Goal: Task Accomplishment & Management: Manage account settings

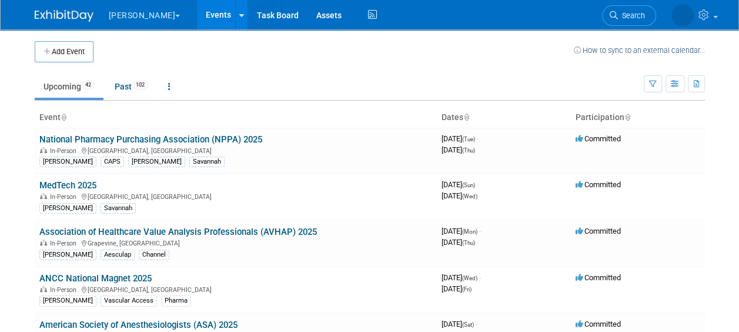
click at [283, 67] on td "Upcoming 42 Past 102 All Events 144 Past and Upcoming Grouped Annually Events g…" at bounding box center [339, 81] width 609 height 38
click at [229, 319] on link "American Society of Anesthesiologists (ASA) 2025" at bounding box center [138, 324] width 198 height 11
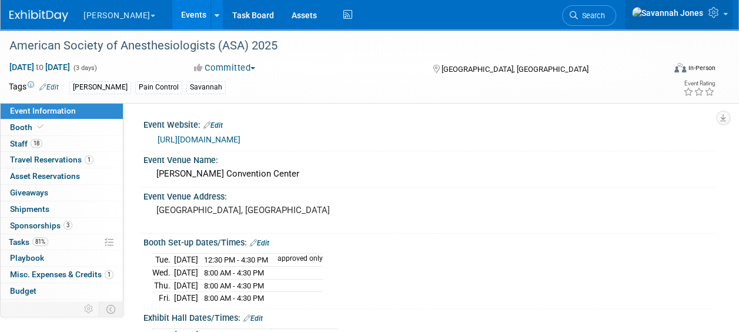
click at [723, 15] on span at bounding box center [725, 14] width 5 height 2
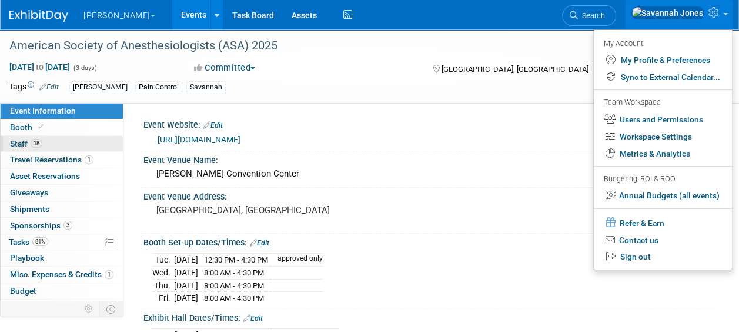
click at [75, 143] on link "18 Staff 18" at bounding box center [62, 144] width 122 height 16
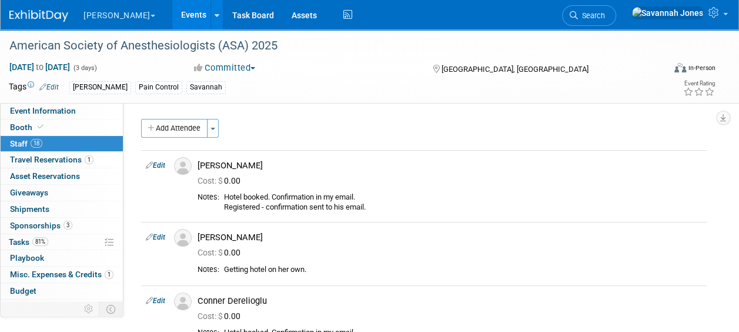
click at [154, 125] on icon "button" at bounding box center [152, 129] width 8 height 8
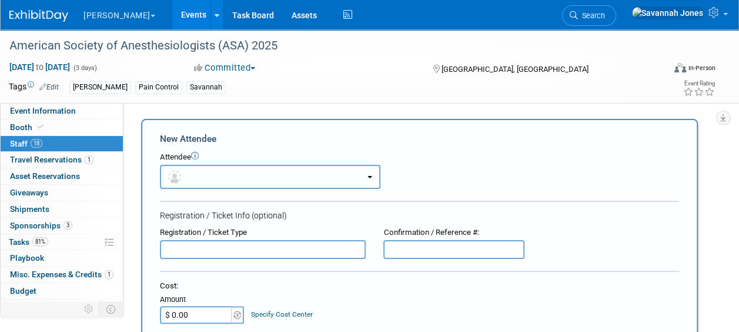
click at [287, 165] on button "button" at bounding box center [270, 177] width 220 height 24
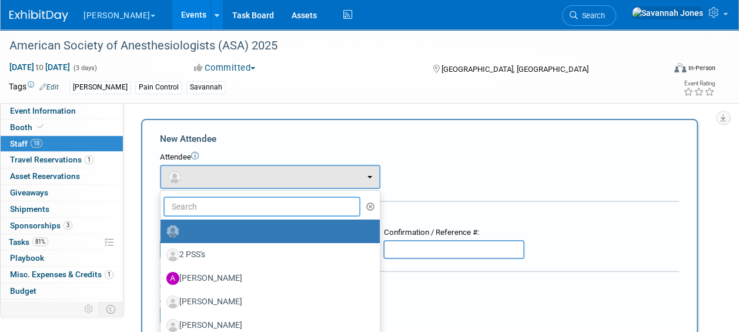
click at [250, 205] on input "text" at bounding box center [261, 206] width 197 height 20
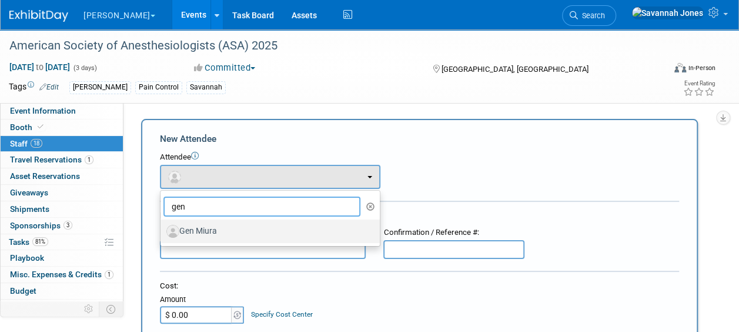
type input "gen"
click at [238, 242] on link "Gen Miura" at bounding box center [269, 231] width 219 height 24
click at [244, 235] on label "Gen Miura" at bounding box center [267, 231] width 202 height 19
click at [162, 233] on input "Gen Miura" at bounding box center [159, 230] width 8 height 8
select select "0182b1f2-d5a9-402c-9d8b-3c81c316f4e4"
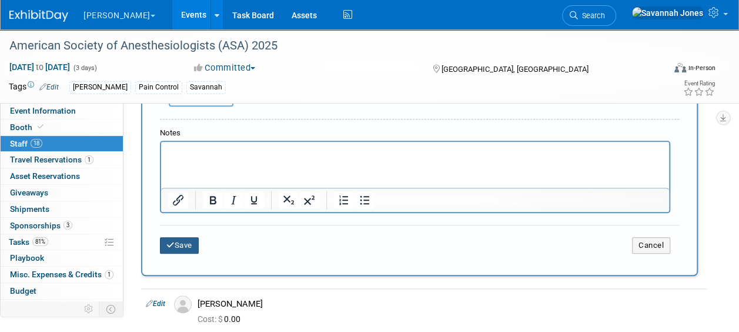
click at [181, 246] on button "Save" at bounding box center [179, 245] width 39 height 16
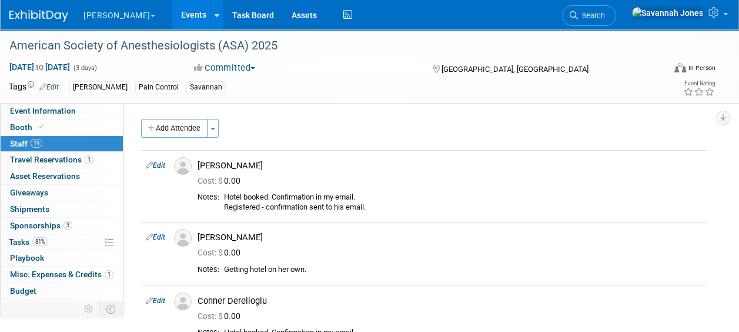
click at [179, 134] on button "Add Attendee" at bounding box center [174, 128] width 66 height 19
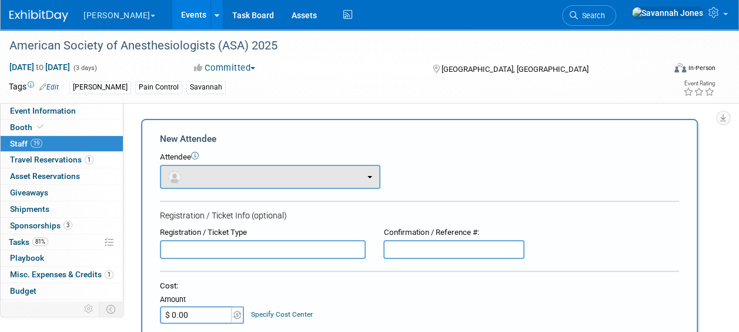
click at [212, 167] on div "Attendee <img src="https://www.exhibitday.com/Images/Unassigned-User-Icon.png" …" at bounding box center [419, 170] width 519 height 37
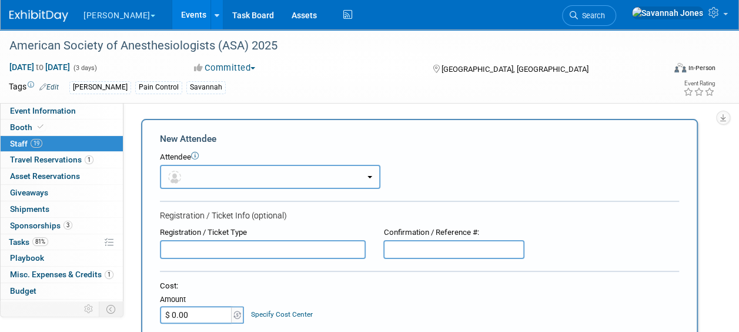
drag, startPoint x: 212, startPoint y: 168, endPoint x: 214, endPoint y: 177, distance: 9.7
click at [213, 176] on button "button" at bounding box center [270, 177] width 220 height 24
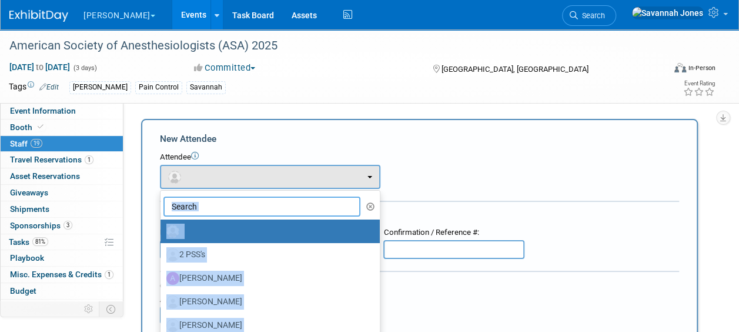
click at [214, 204] on input "text" at bounding box center [261, 206] width 197 height 20
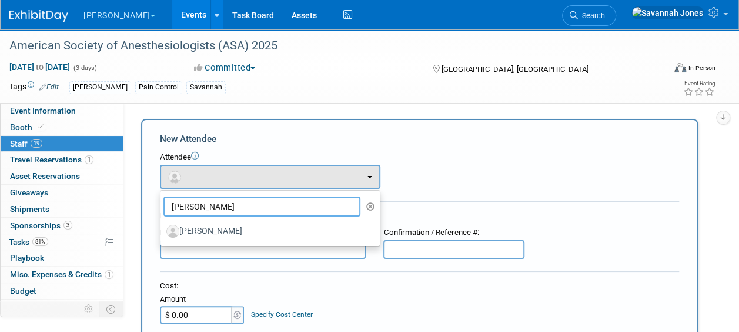
type input "ken mat"
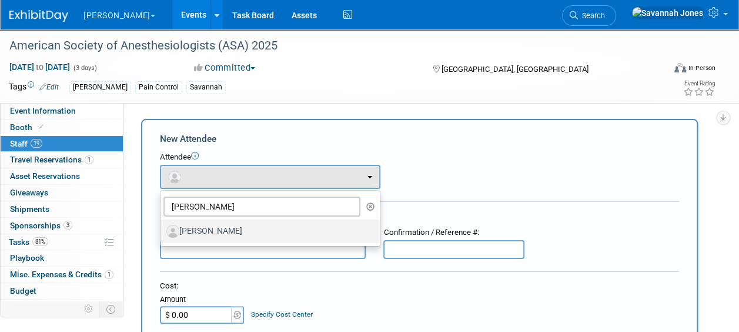
click at [263, 232] on label "[PERSON_NAME]" at bounding box center [267, 231] width 202 height 19
click at [162, 232] on input "[PERSON_NAME]" at bounding box center [159, 230] width 8 height 8
select select "ef14f438-ac73-427c-8214-f6d825522e74"
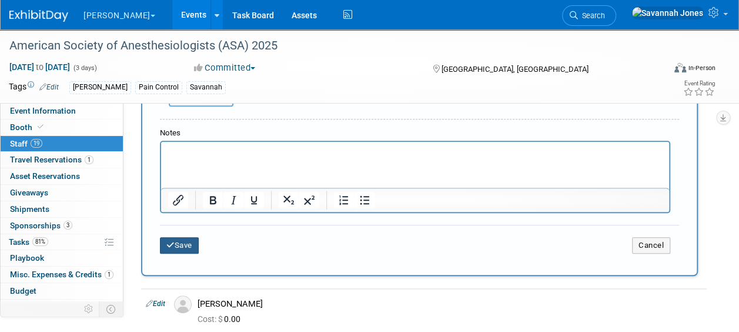
click at [170, 250] on button "Save" at bounding box center [179, 245] width 39 height 16
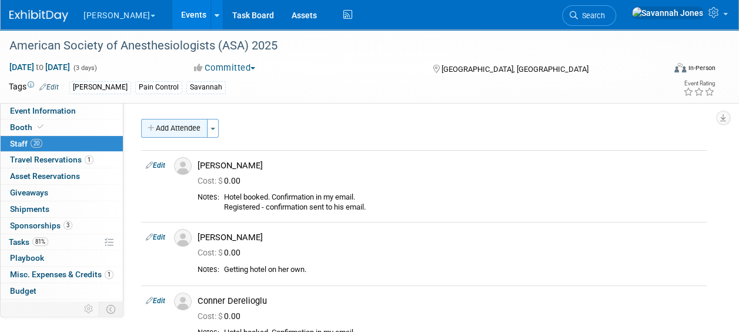
click at [185, 133] on button "Add Attendee" at bounding box center [174, 128] width 66 height 19
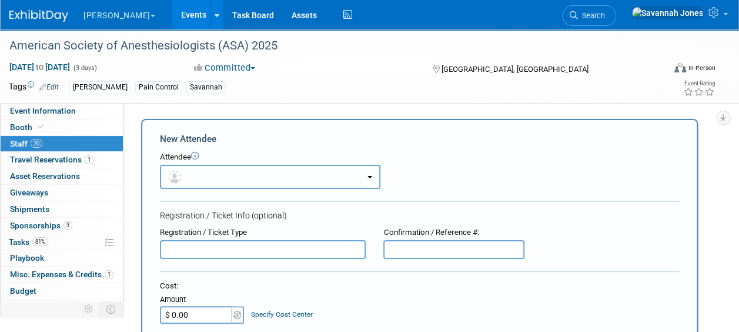
click at [286, 181] on button "button" at bounding box center [270, 177] width 220 height 24
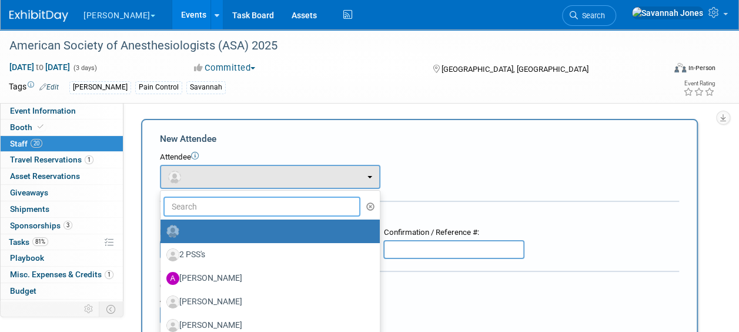
click at [277, 207] on input "text" at bounding box center [261, 206] width 197 height 20
type input "naok"
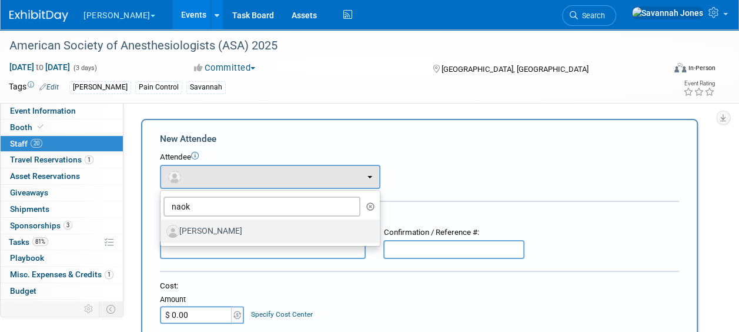
click at [277, 235] on label "[PERSON_NAME]" at bounding box center [267, 231] width 202 height 19
click at [162, 233] on input "[PERSON_NAME]" at bounding box center [159, 230] width 8 height 8
select select "2a41f94f-d3e9-4479-8214-0fb3502c5114"
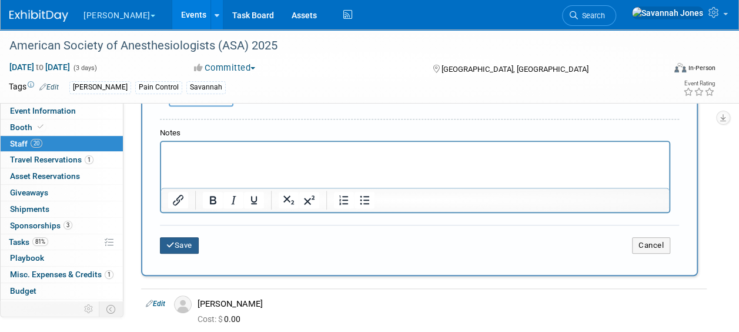
click at [183, 244] on button "Save" at bounding box center [179, 245] width 39 height 16
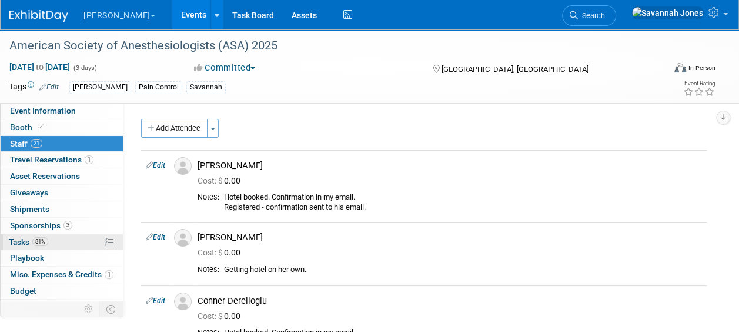
click at [49, 241] on link "81% Tasks 81%" at bounding box center [62, 242] width 122 height 16
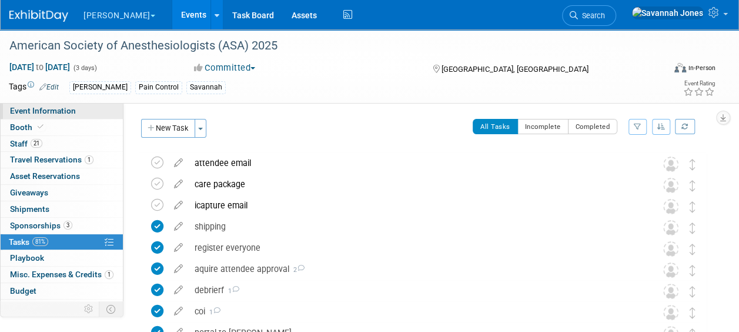
click at [86, 109] on link "Event Information" at bounding box center [62, 111] width 122 height 16
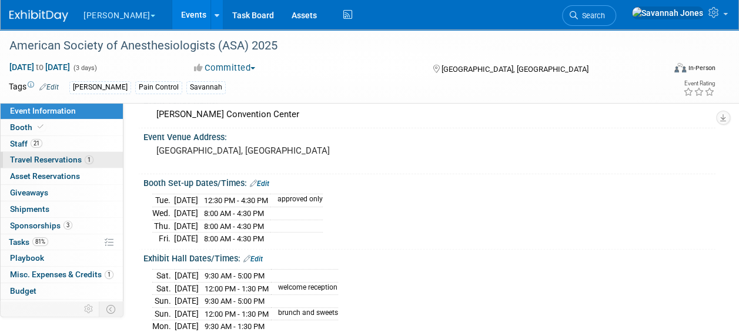
scroll to position [118, 0]
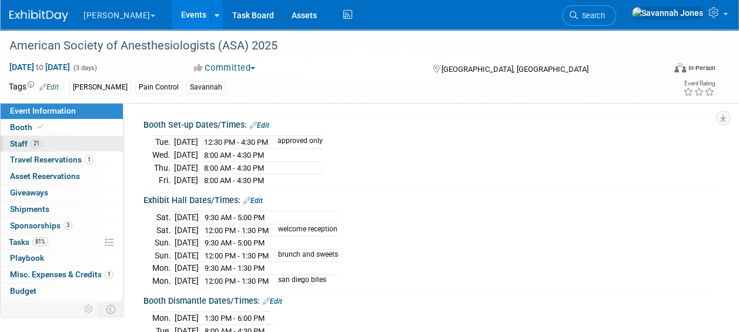
click at [53, 145] on link "21 Staff 21" at bounding box center [62, 144] width 122 height 16
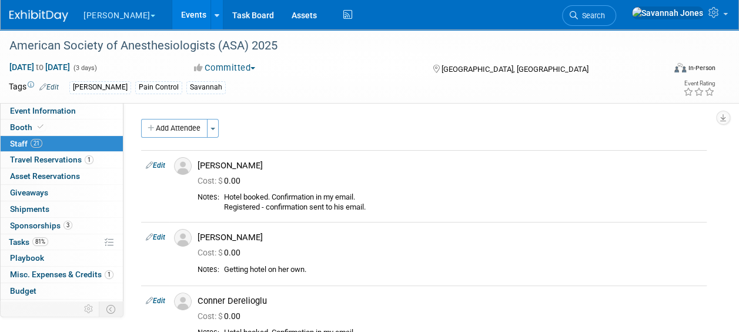
click at [172, 14] on link "Events" at bounding box center [193, 14] width 43 height 29
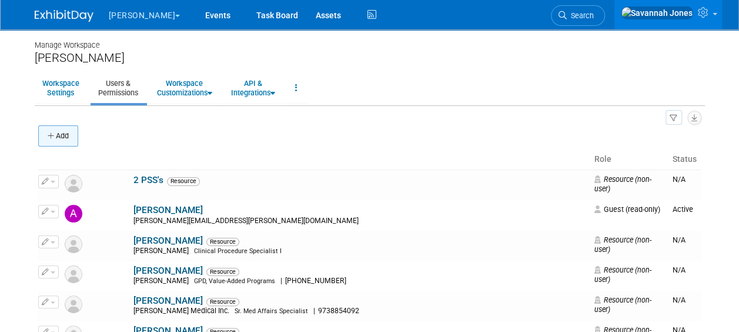
click at [67, 144] on button "Add" at bounding box center [58, 135] width 40 height 21
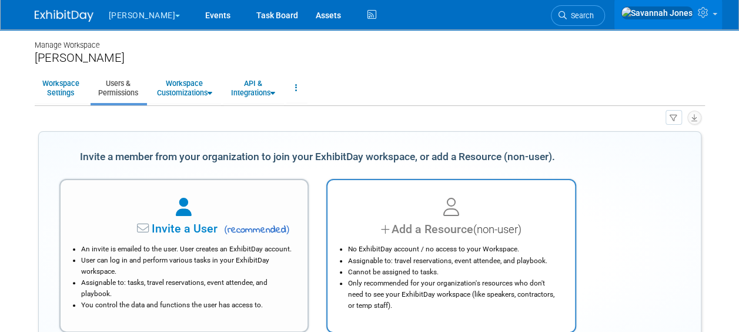
click at [406, 227] on div "Add a Resource (non-user)" at bounding box center [451, 228] width 218 height 17
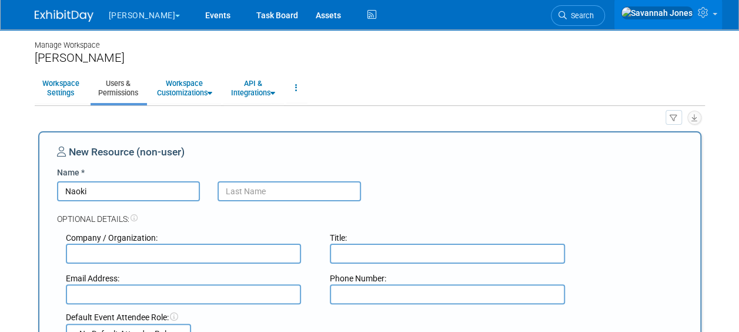
type input "Naoki"
type input "Otomo"
click at [560, 257] on input "text" at bounding box center [447, 253] width 235 height 20
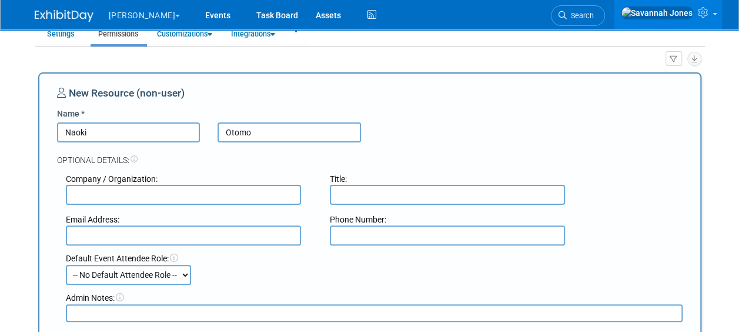
scroll to position [118, 0]
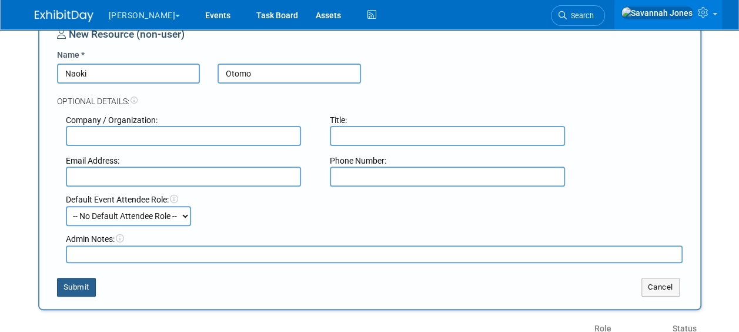
click at [89, 288] on button "Submit" at bounding box center [76, 286] width 39 height 19
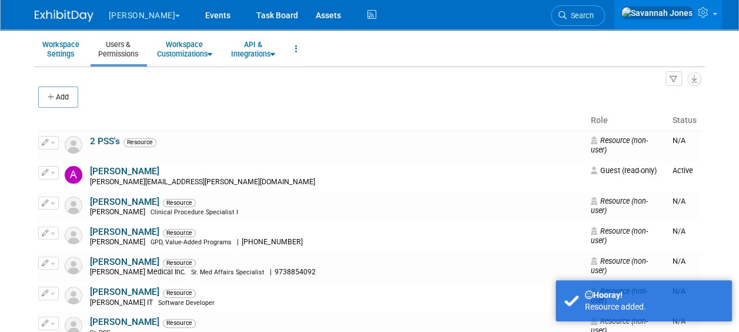
scroll to position [0, 0]
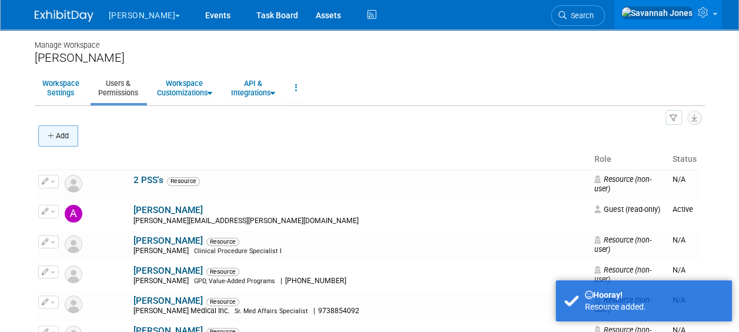
click at [39, 132] on button "Add" at bounding box center [58, 135] width 40 height 21
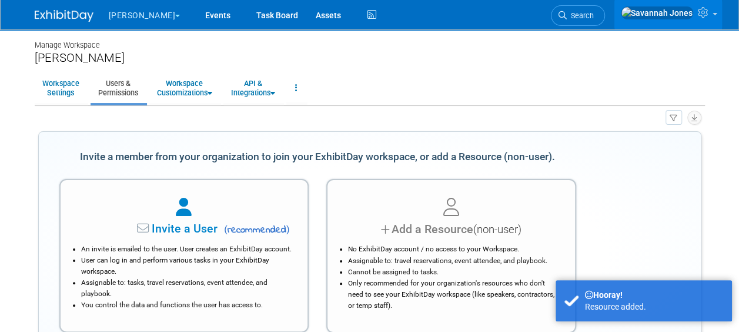
click at [406, 189] on div "Add a Resource (non-user) No ExhibitDay account / no access to your Workspace. …" at bounding box center [451, 255] width 250 height 153
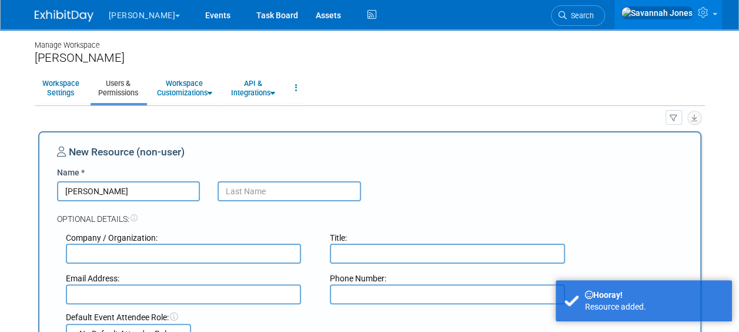
type input "Ken"
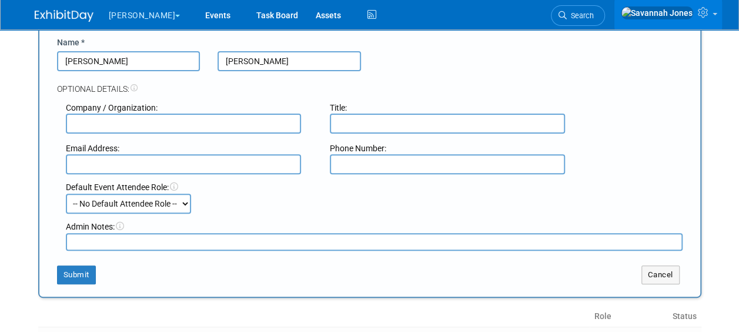
scroll to position [176, 0]
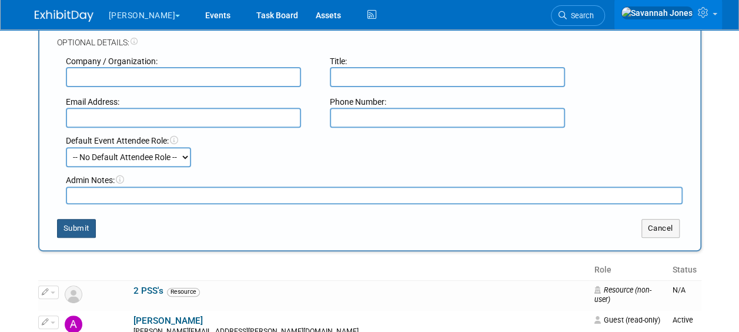
type input "Matsuyama"
click at [85, 230] on button "Submit" at bounding box center [76, 228] width 39 height 19
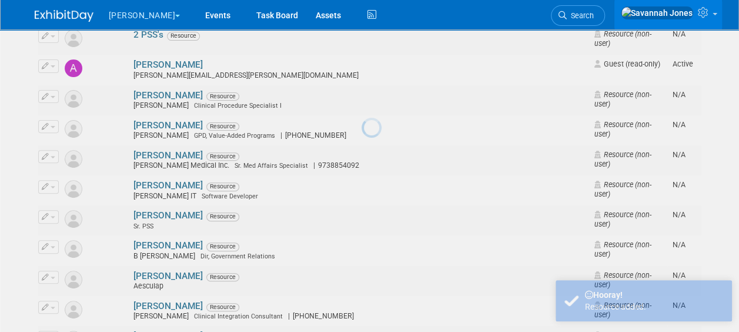
scroll to position [0, 0]
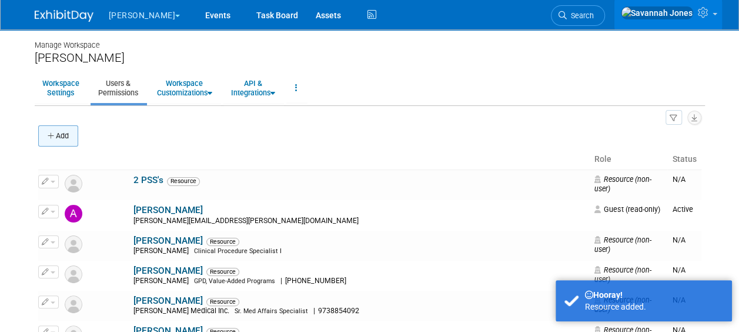
click at [52, 139] on icon "button" at bounding box center [52, 136] width 8 height 8
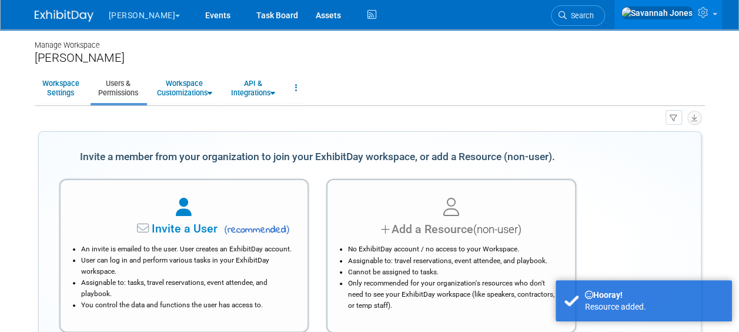
click at [433, 209] on div at bounding box center [451, 208] width 218 height 26
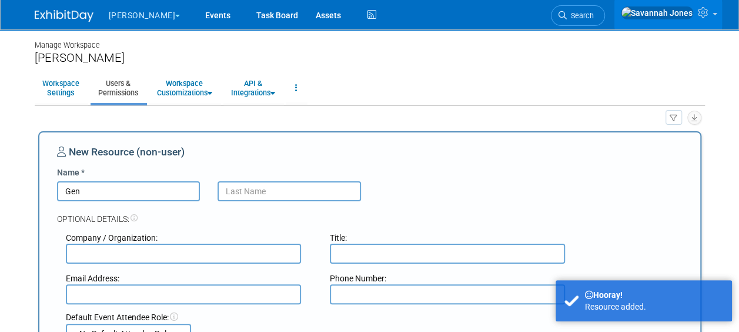
type input "Gen"
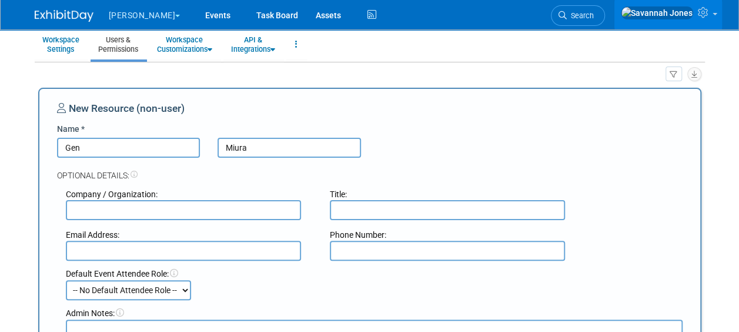
scroll to position [118, 0]
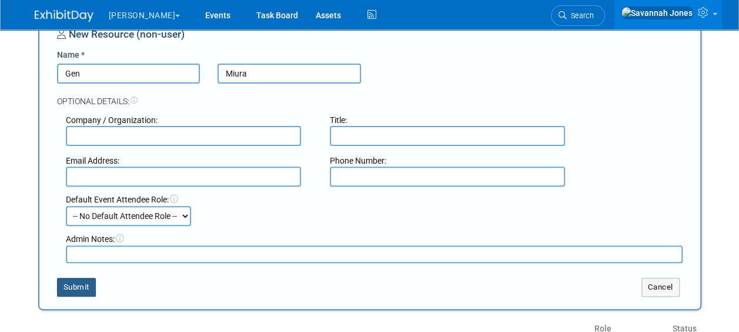
type input "Miura"
click at [75, 291] on button "Submit" at bounding box center [76, 286] width 39 height 19
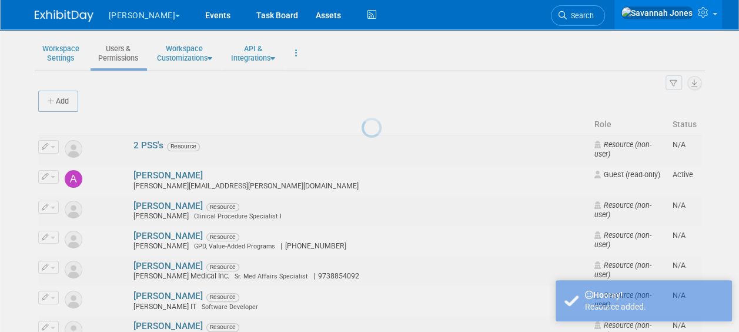
scroll to position [0, 0]
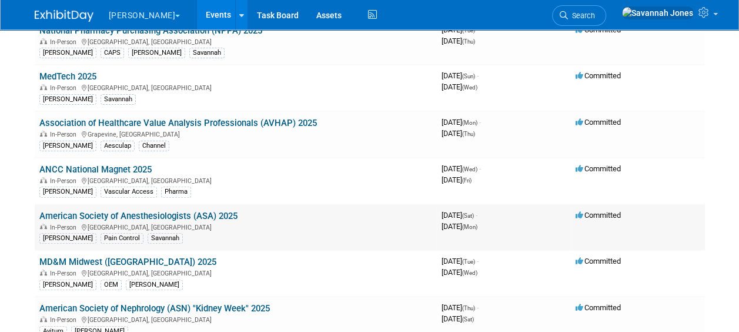
scroll to position [59, 0]
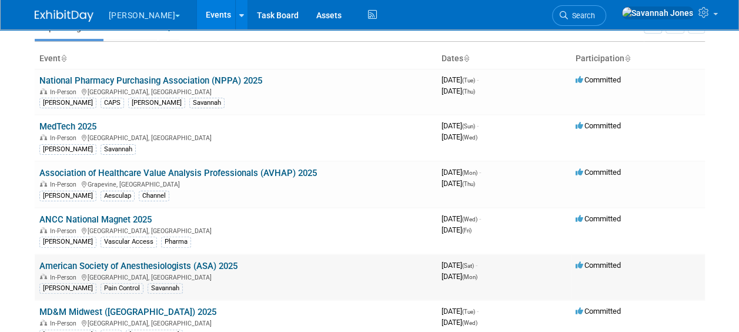
click at [213, 262] on link "American Society of Anesthesiologists (ASA) 2025" at bounding box center [138, 265] width 198 height 11
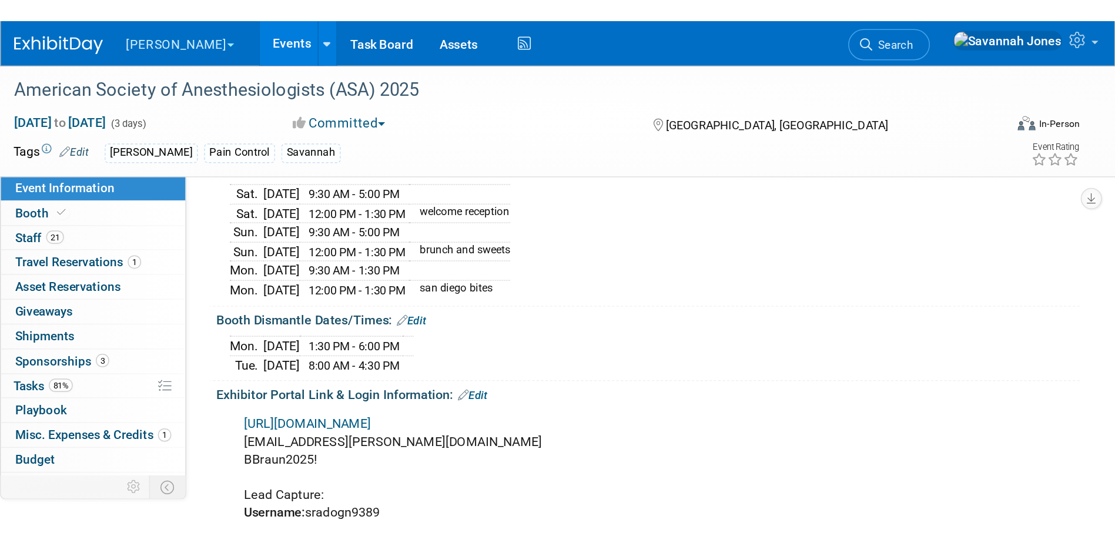
scroll to position [294, 0]
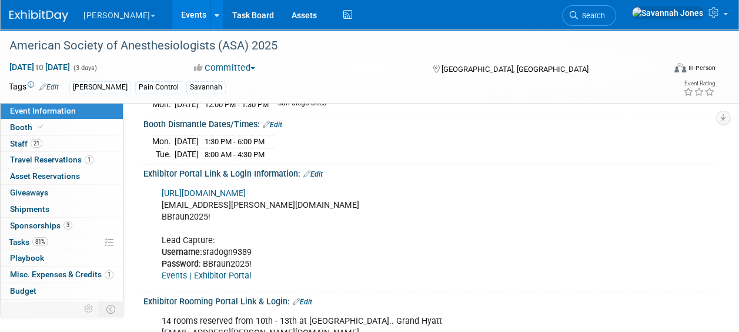
click at [240, 182] on div "https://ANES2025.exh.mapyourshow.com/ savannah.radogna@bbraunusa.com BBraun2025…" at bounding box center [377, 235] width 449 height 106
click at [242, 188] on link "https://ANES2025.exh.mapyourshow.com/" at bounding box center [204, 193] width 84 height 10
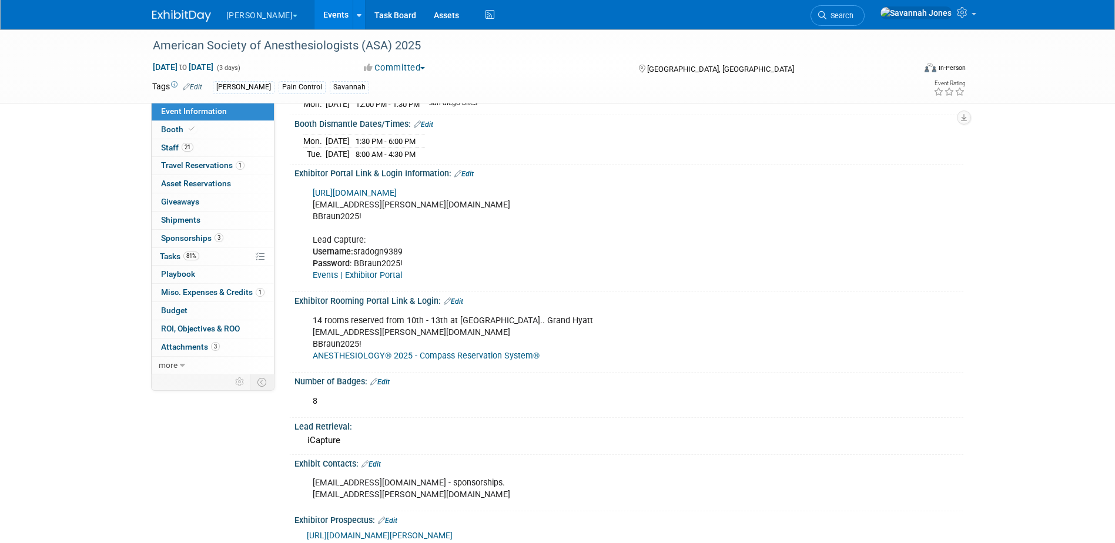
click at [315, 9] on link "Events" at bounding box center [336, 14] width 43 height 29
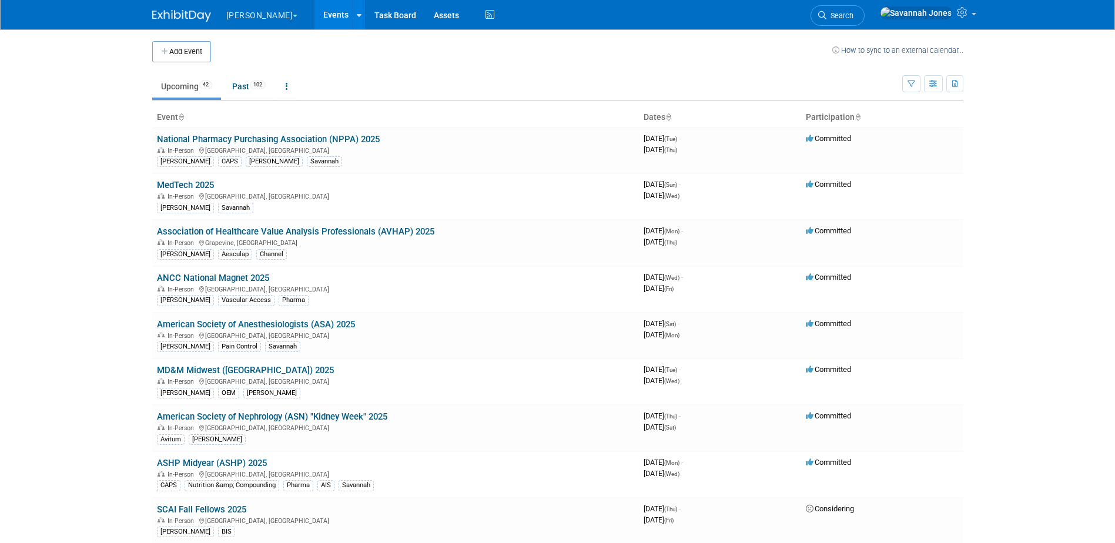
drag, startPoint x: 265, startPoint y: 274, endPoint x: 261, endPoint y: 279, distance: 6.7
click at [265, 274] on link "ANCC National Magnet 2025" at bounding box center [213, 278] width 112 height 11
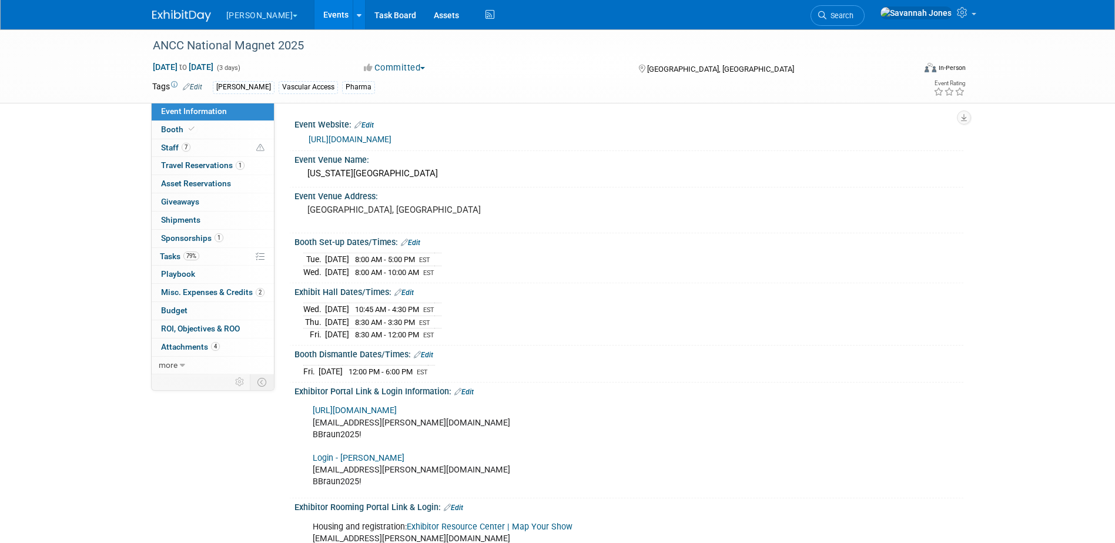
drag, startPoint x: 306, startPoint y: 40, endPoint x: 303, endPoint y: 21, distance: 19.7
click at [306, 40] on div "ANCC National Magnet 2025" at bounding box center [523, 45] width 748 height 21
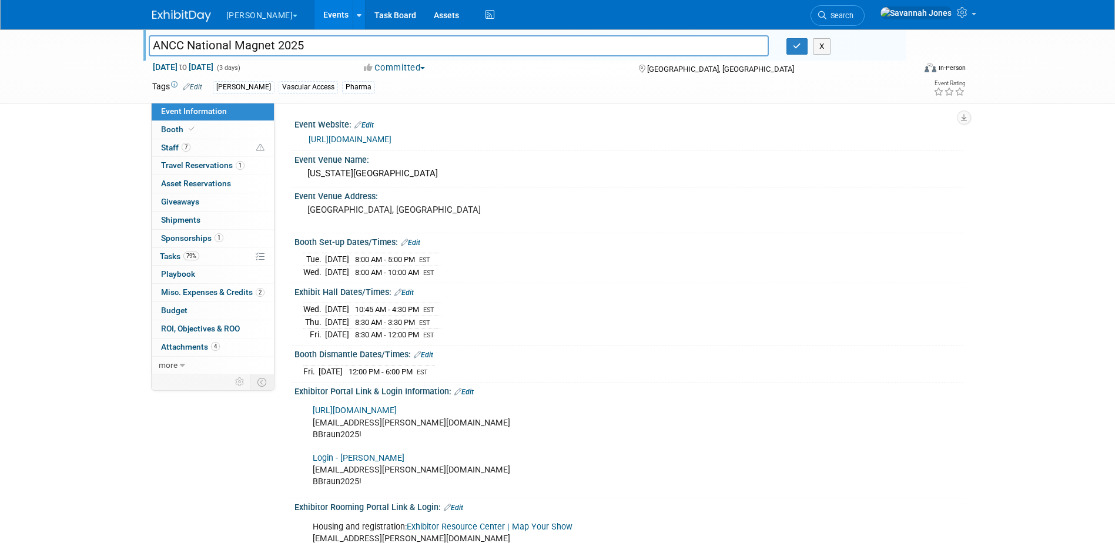
click at [315, 18] on link "Events" at bounding box center [336, 14] width 43 height 29
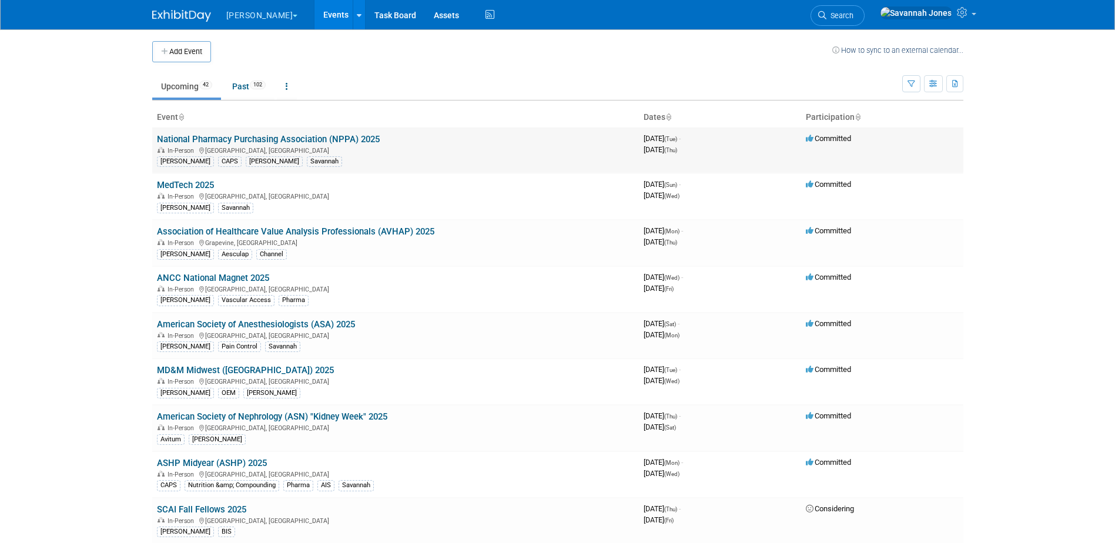
click at [316, 136] on link "National Pharmacy Purchasing Association (NPPA) 2025" at bounding box center [268, 139] width 223 height 11
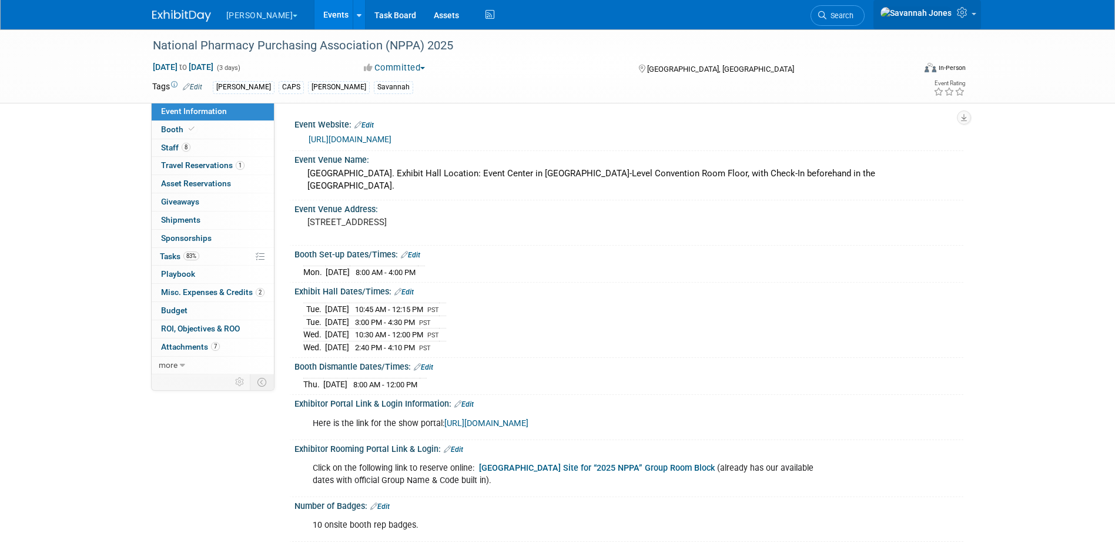
click at [955, 24] on link at bounding box center [928, 14] width 108 height 29
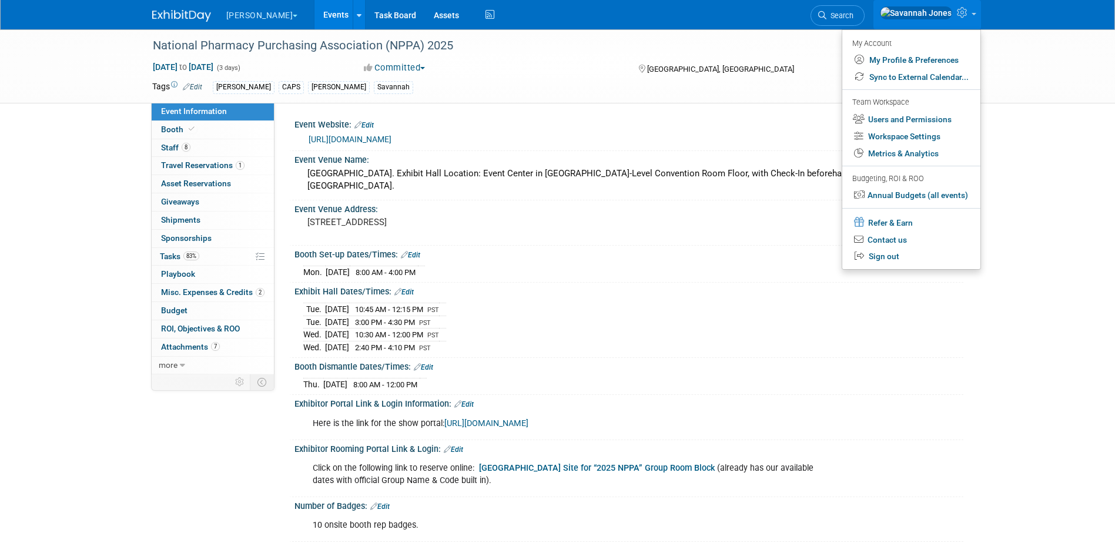
click at [315, 15] on link "Events" at bounding box center [336, 14] width 43 height 29
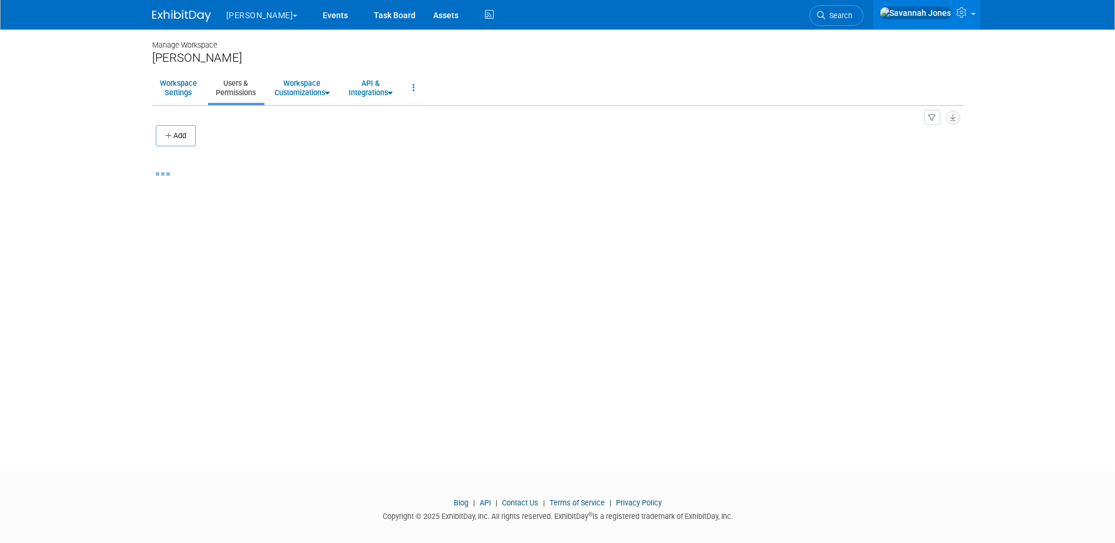
click at [189, 128] on button "Add" at bounding box center [176, 135] width 40 height 21
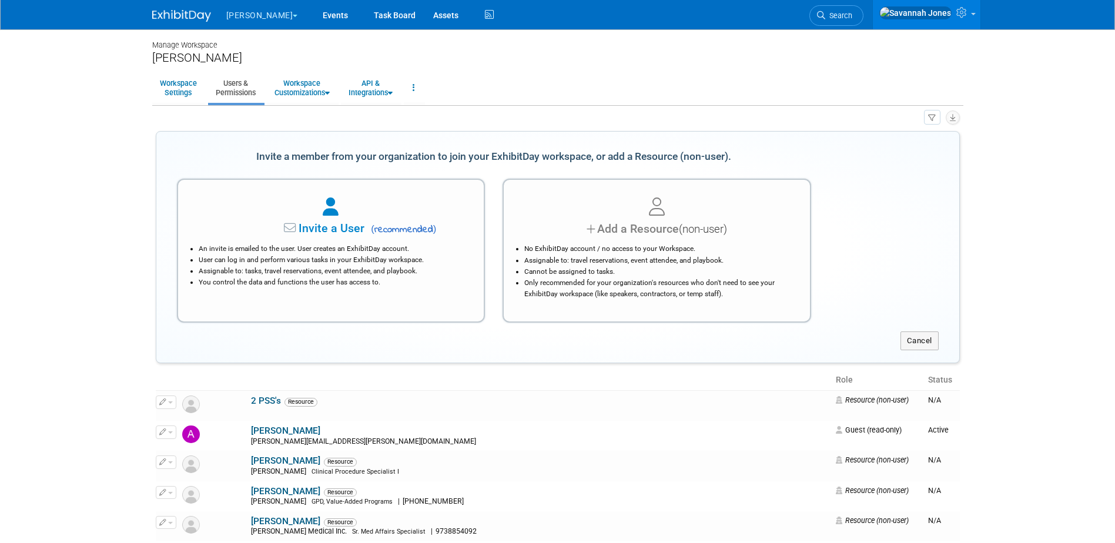
click at [617, 253] on li "No ExhibitDay account / no access to your Workspace." at bounding box center [659, 248] width 271 height 11
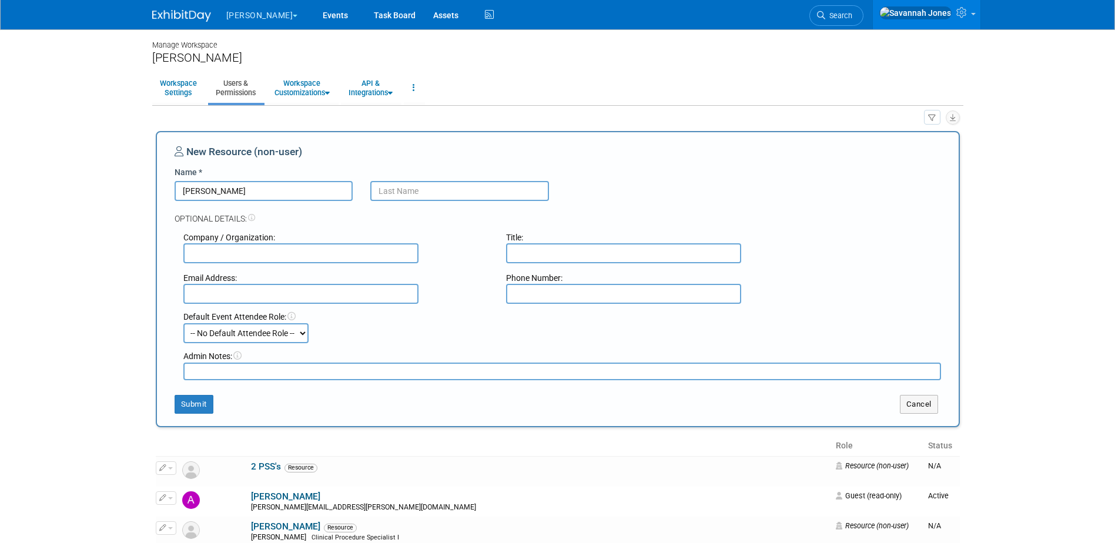
type input "[PERSON_NAME]"
type input "Nietmann"
click at [208, 406] on button "Submit" at bounding box center [194, 404] width 39 height 19
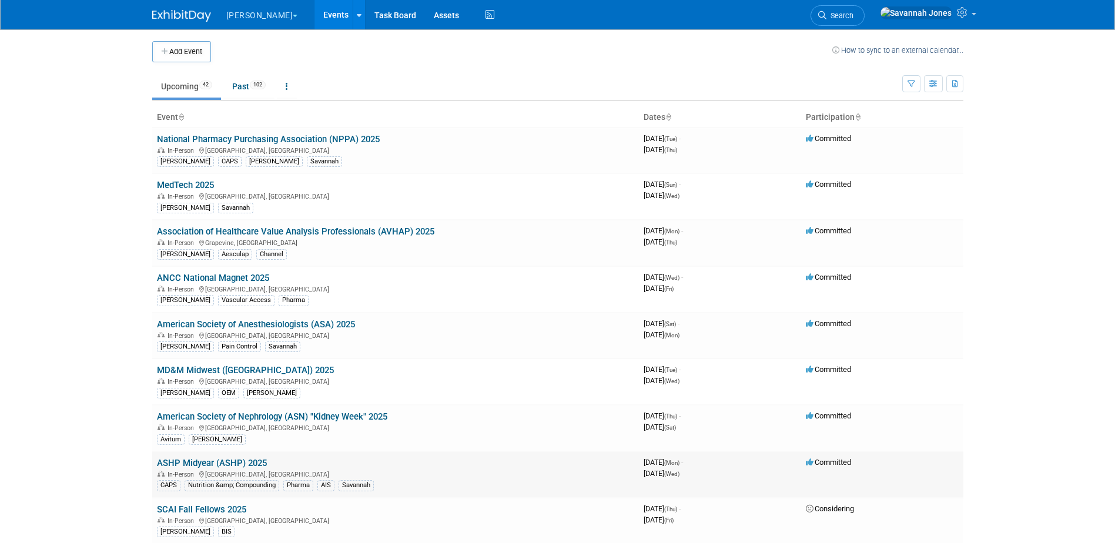
click at [234, 463] on link "ASHP Midyear (ASHP) 2025" at bounding box center [212, 463] width 110 height 11
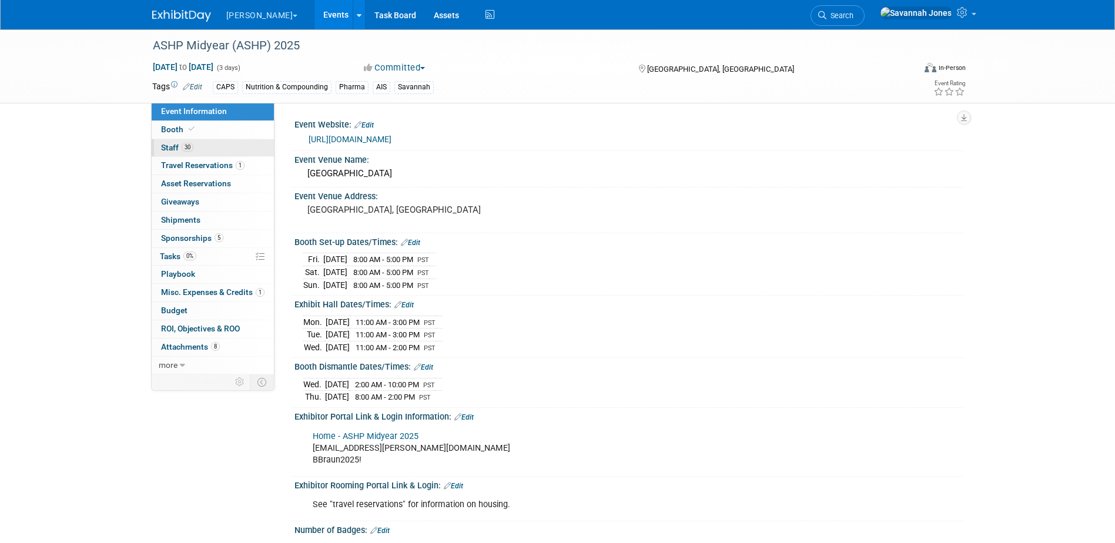
click at [208, 151] on link "30 Staff 30" at bounding box center [213, 148] width 122 height 18
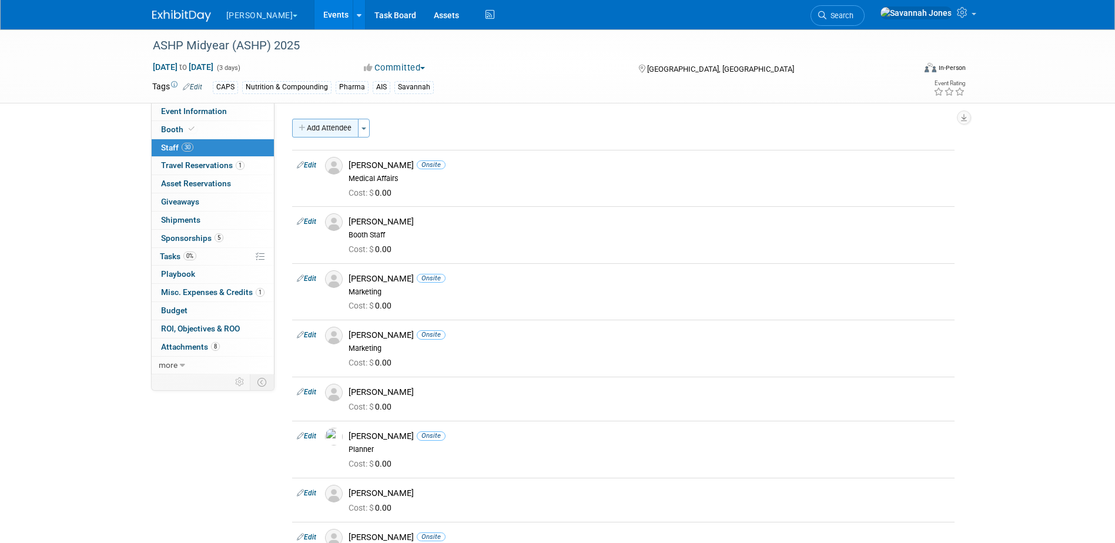
click at [345, 135] on button "Add Attendee" at bounding box center [325, 128] width 66 height 19
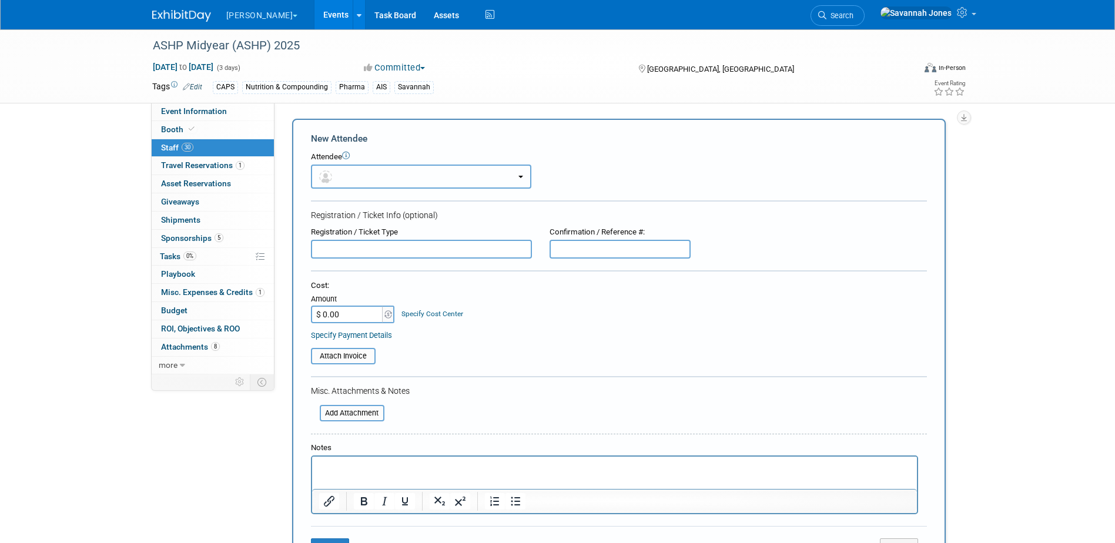
click at [457, 178] on button "button" at bounding box center [421, 177] width 220 height 24
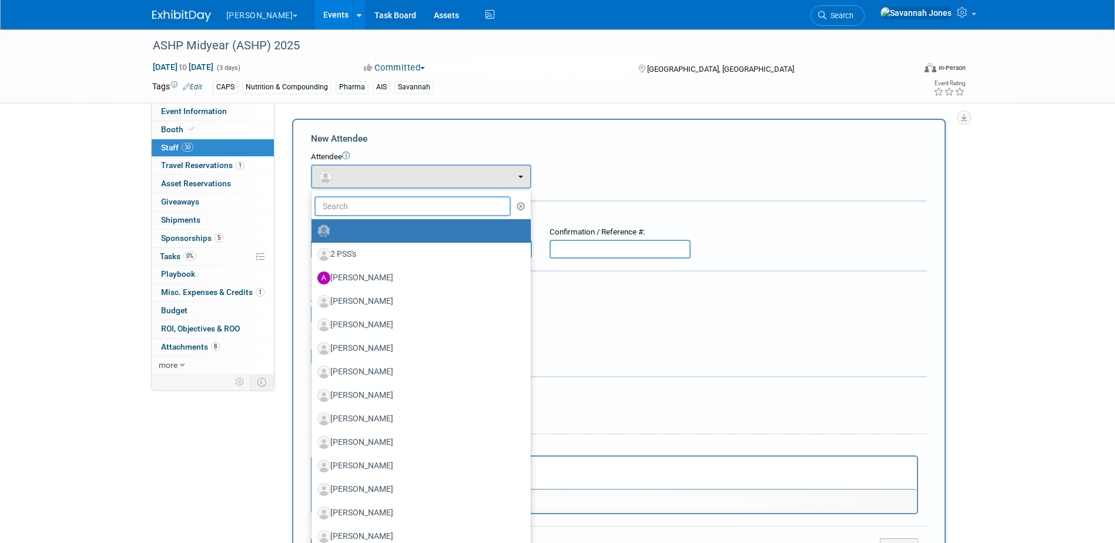
click at [437, 207] on input "text" at bounding box center [413, 206] width 197 height 20
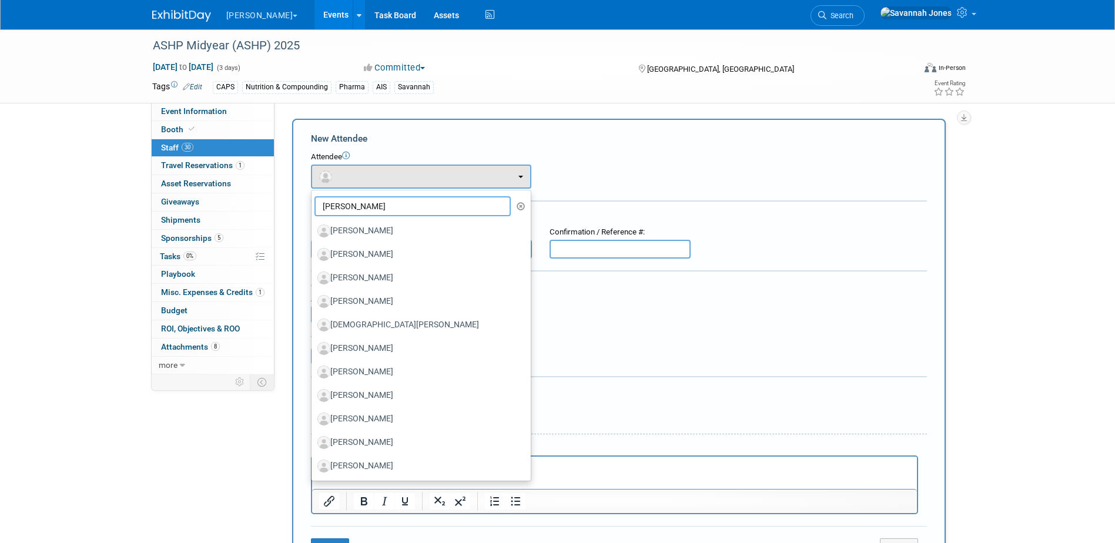
drag, startPoint x: 337, startPoint y: 210, endPoint x: 323, endPoint y: 204, distance: 15.3
click at [323, 205] on input "[PERSON_NAME]" at bounding box center [413, 206] width 197 height 20
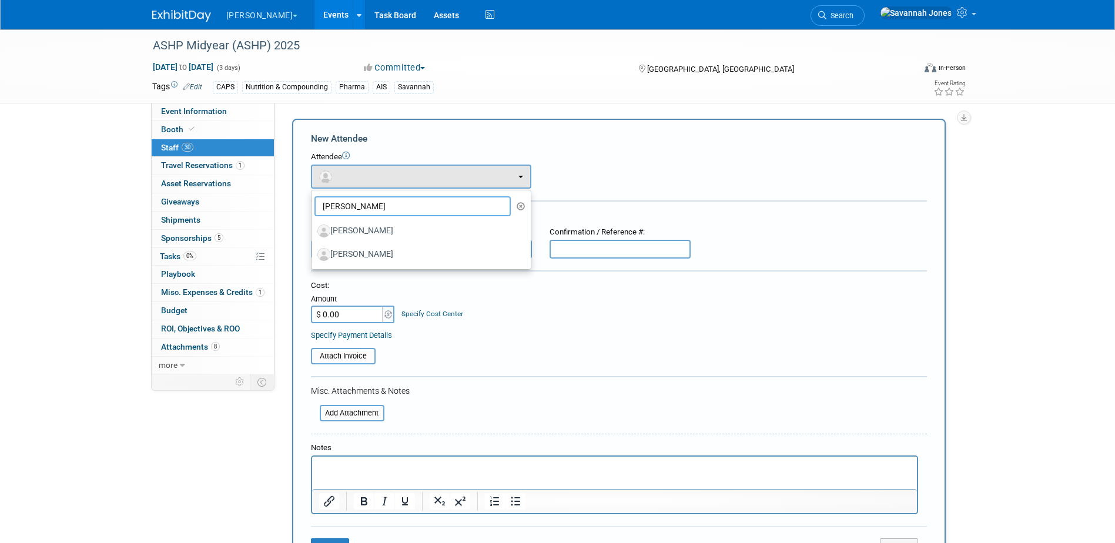
type input "[PERSON_NAME]"
click at [374, 255] on label "[PERSON_NAME]" at bounding box center [418, 254] width 202 height 19
click at [313, 255] on input "[PERSON_NAME]" at bounding box center [310, 253] width 8 height 8
select select "fda898bd-d9af-4ba1-85d2-52c64aafe1a1"
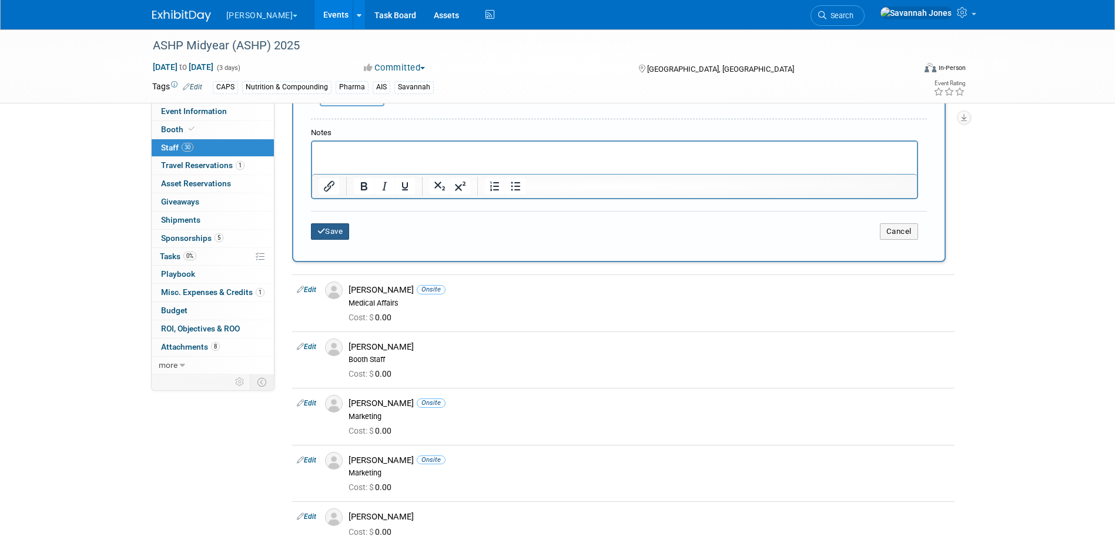
click at [330, 229] on button "Save" at bounding box center [330, 231] width 39 height 16
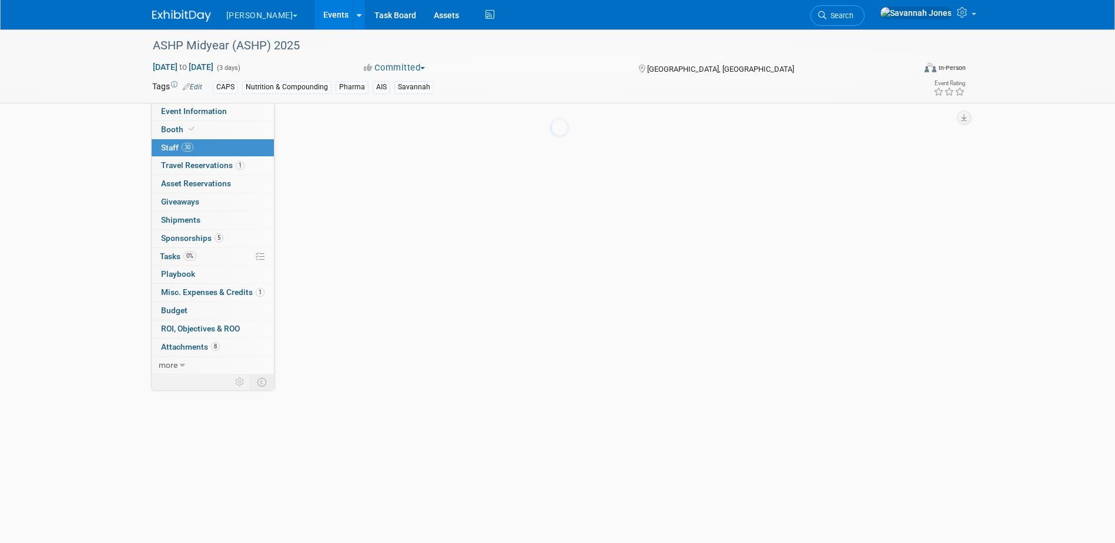
scroll to position [353, 0]
